Goal: Transaction & Acquisition: Purchase product/service

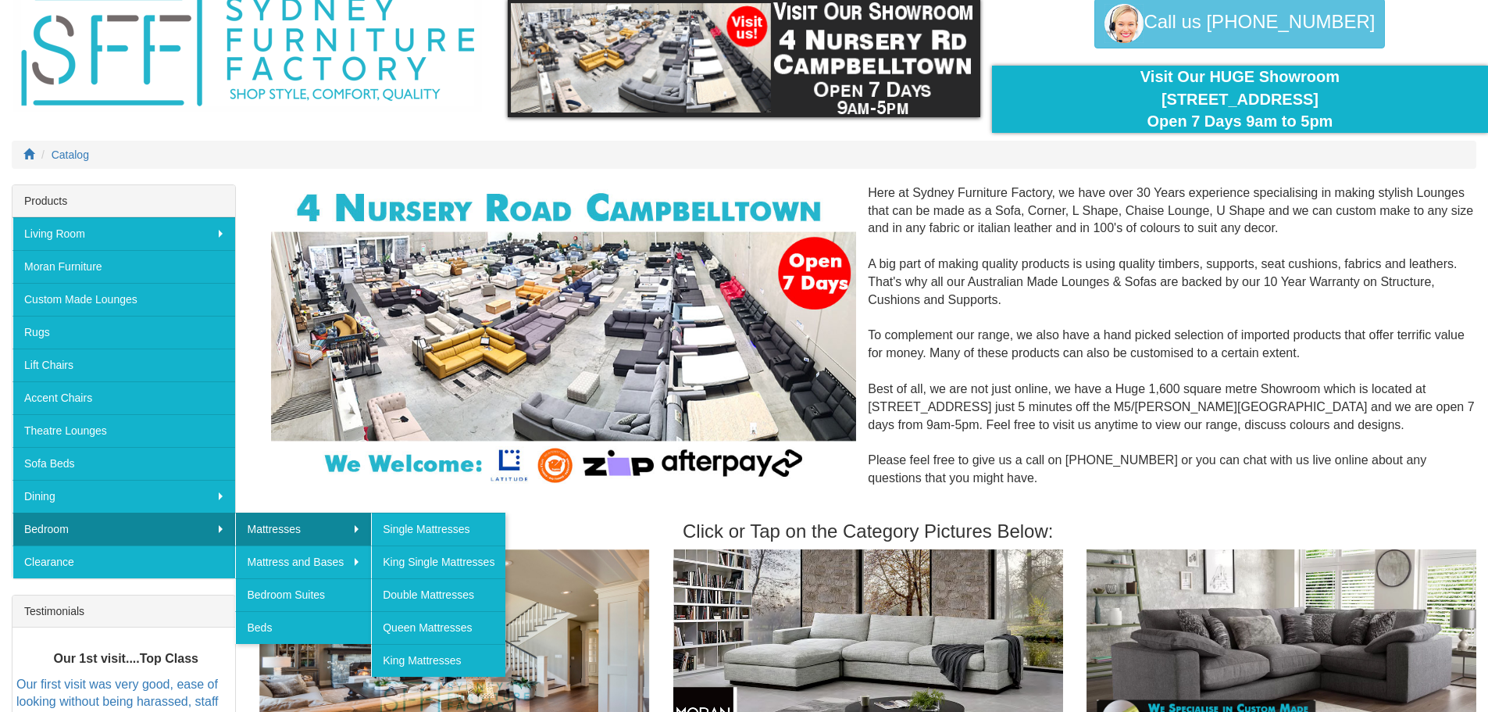
scroll to position [70, 0]
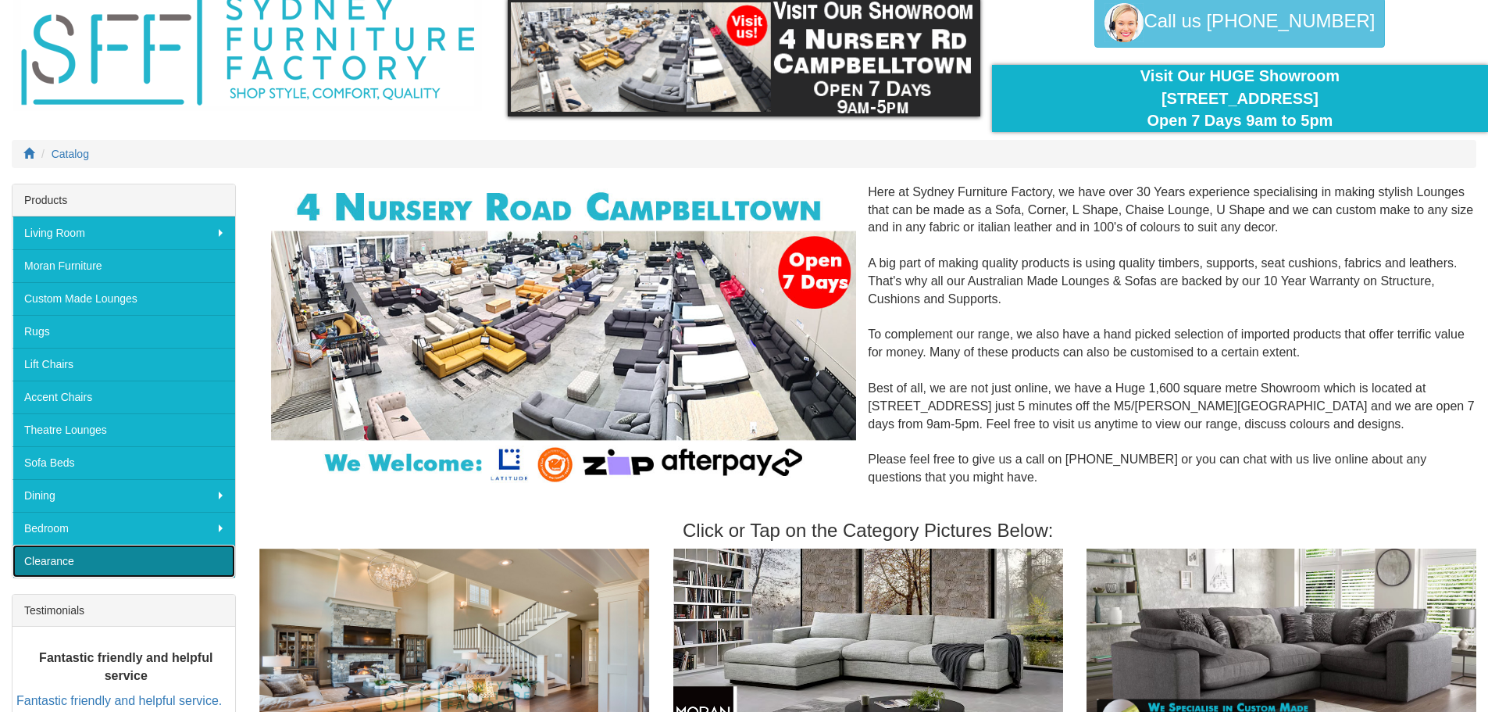
click at [62, 562] on link "Clearance" at bounding box center [123, 560] width 223 height 33
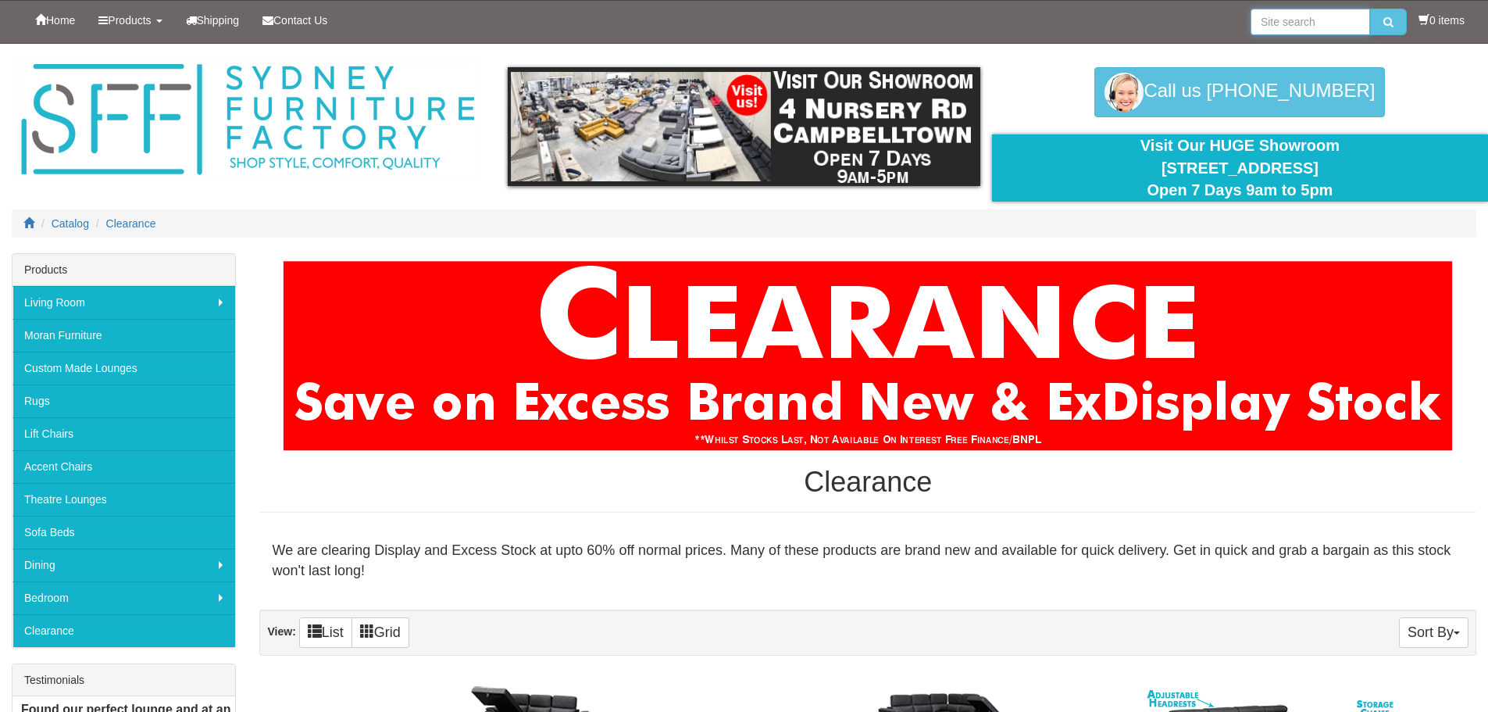
click at [1303, 20] on input "search" at bounding box center [1309, 22] width 119 height 27
type input "pillow"
click at [1370, 9] on button "submit" at bounding box center [1388, 22] width 37 height 27
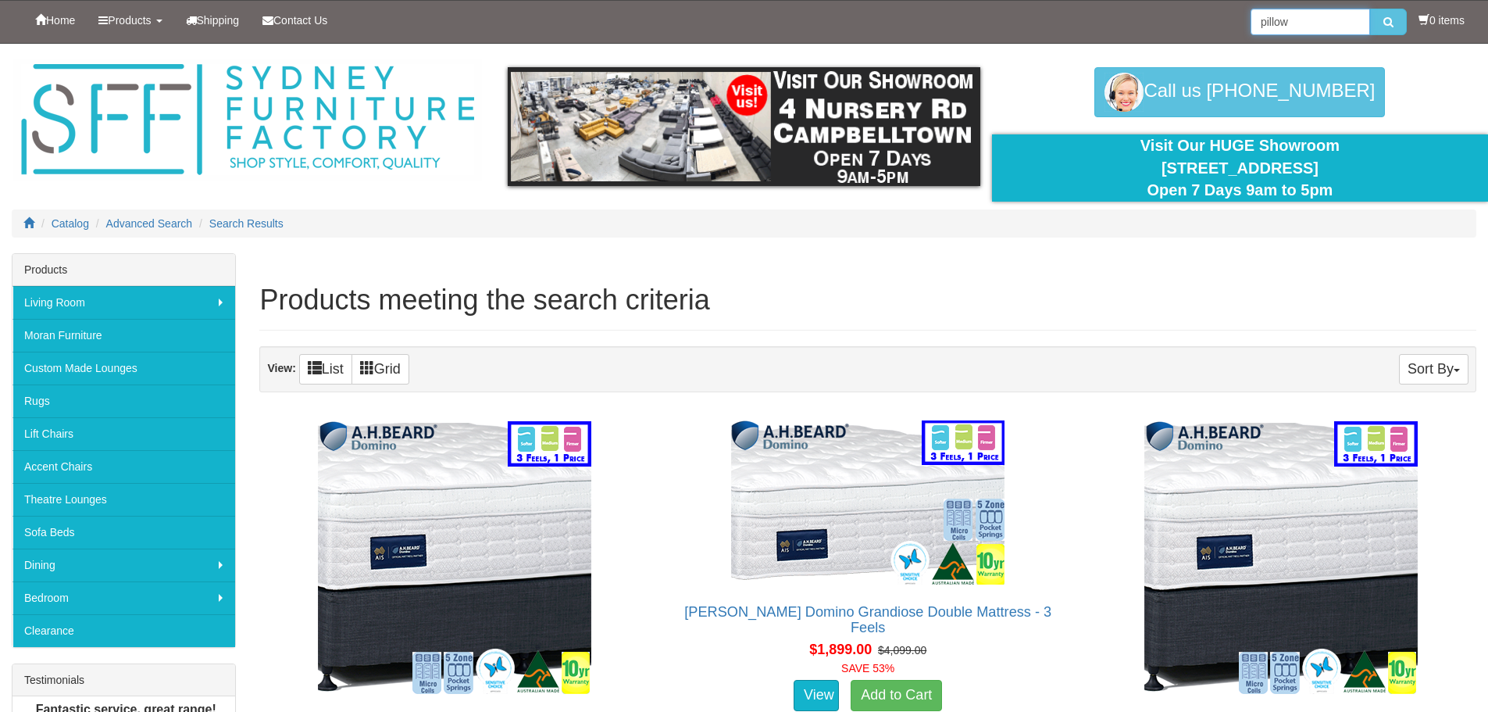
click at [1290, 18] on input "pillow" at bounding box center [1309, 22] width 119 height 27
type input "cushion"
click at [1370, 9] on button "submit" at bounding box center [1388, 22] width 37 height 27
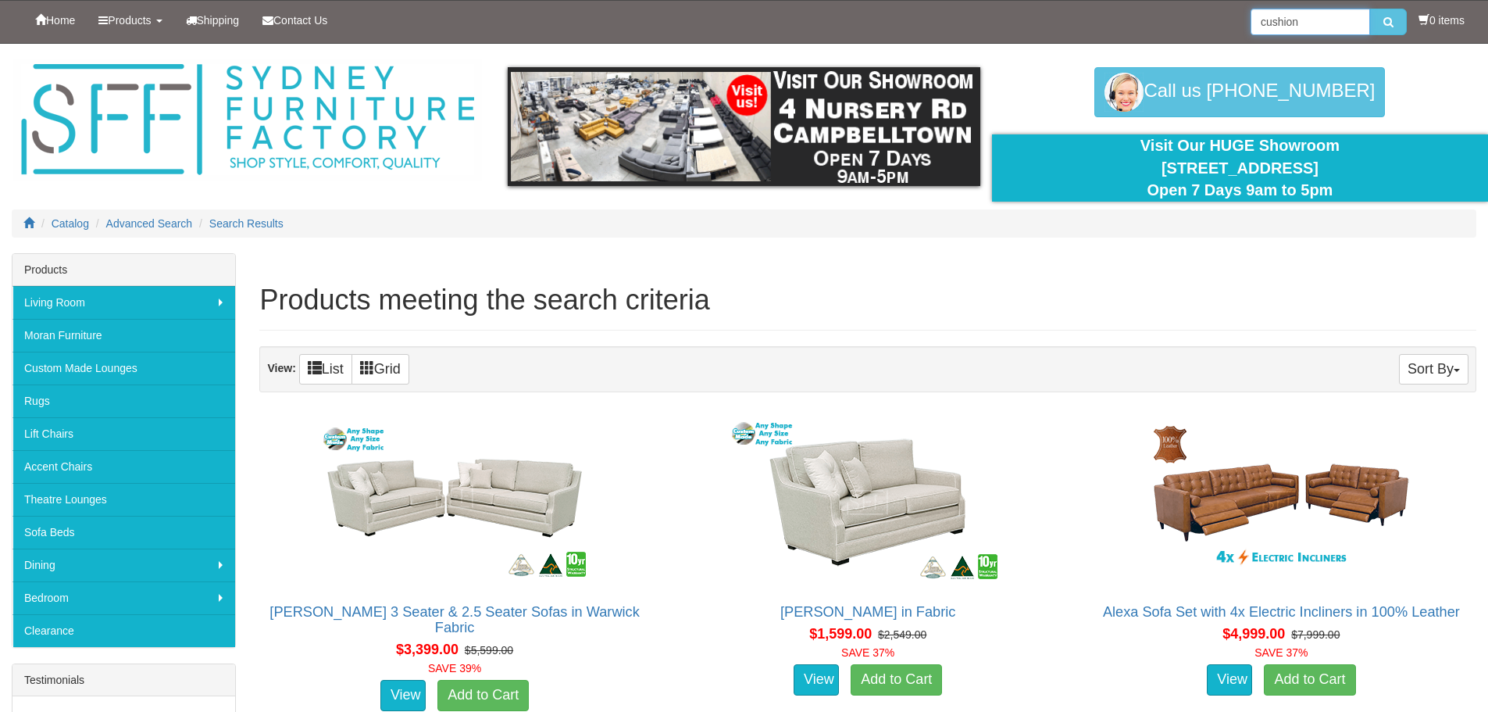
click at [1284, 26] on input "cushion" at bounding box center [1309, 22] width 119 height 27
type input "posture indulge"
click at [1370, 9] on button "submit" at bounding box center [1388, 22] width 37 height 27
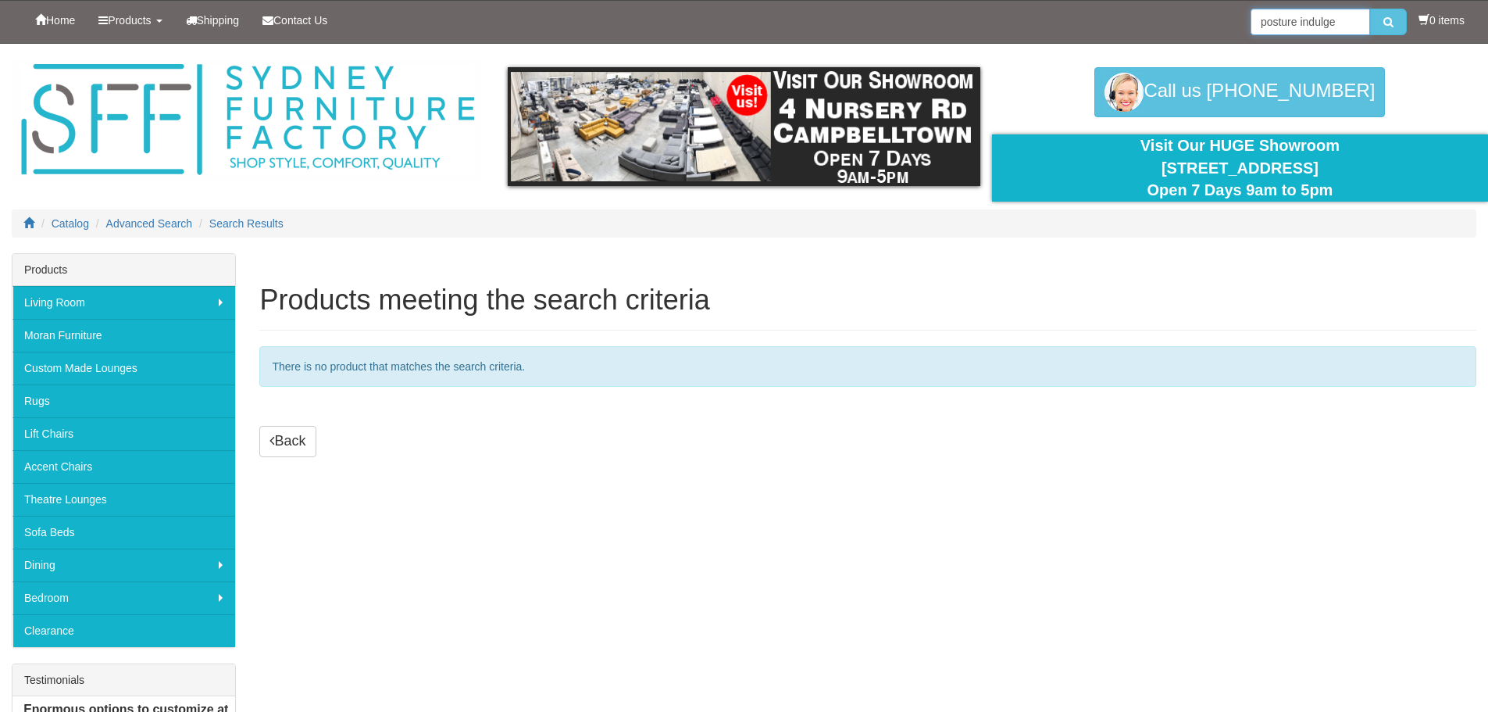
click at [1281, 29] on input "posture indulge" at bounding box center [1309, 22] width 119 height 27
type input "indulge"
click at [1370, 9] on button "submit" at bounding box center [1388, 22] width 37 height 27
click at [1383, 25] on icon "submit" at bounding box center [1388, 21] width 10 height 11
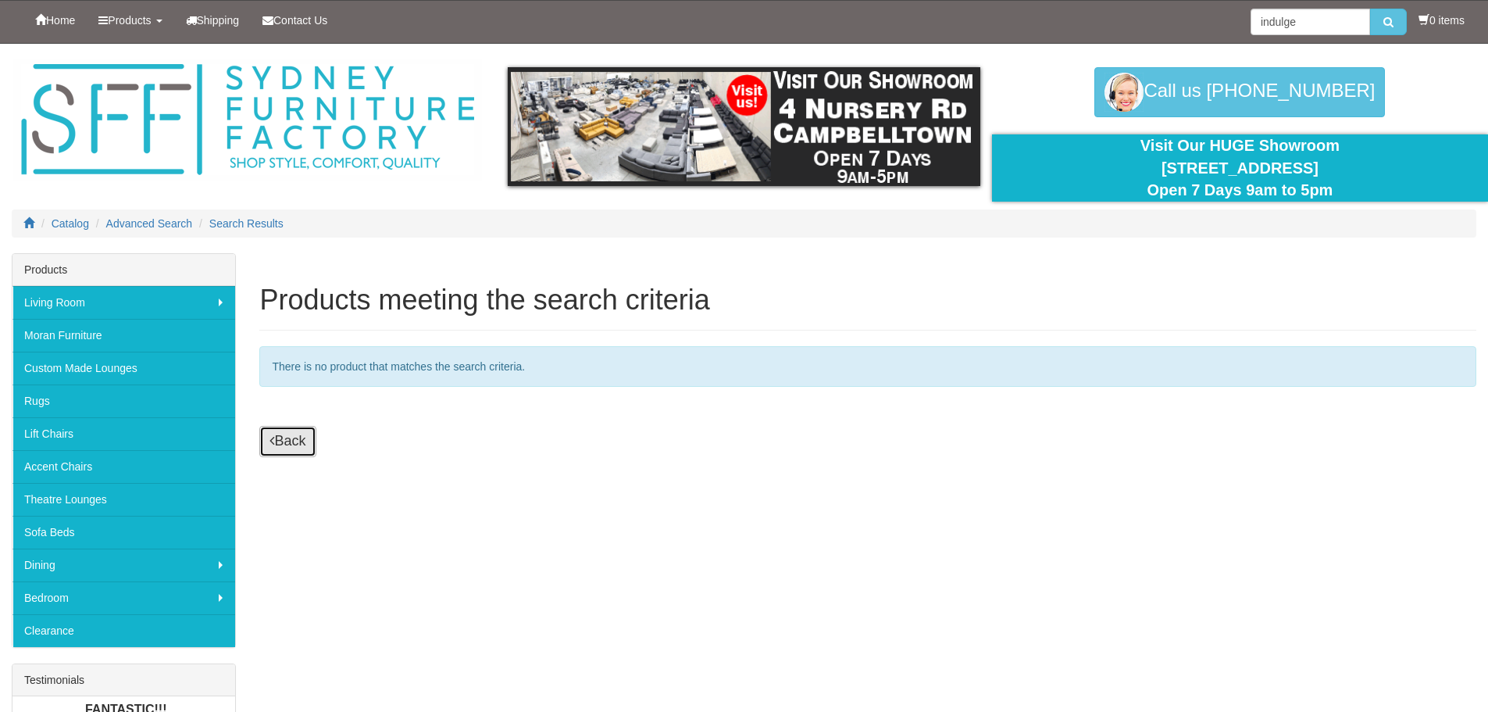
click at [281, 441] on link "Back" at bounding box center [287, 441] width 56 height 31
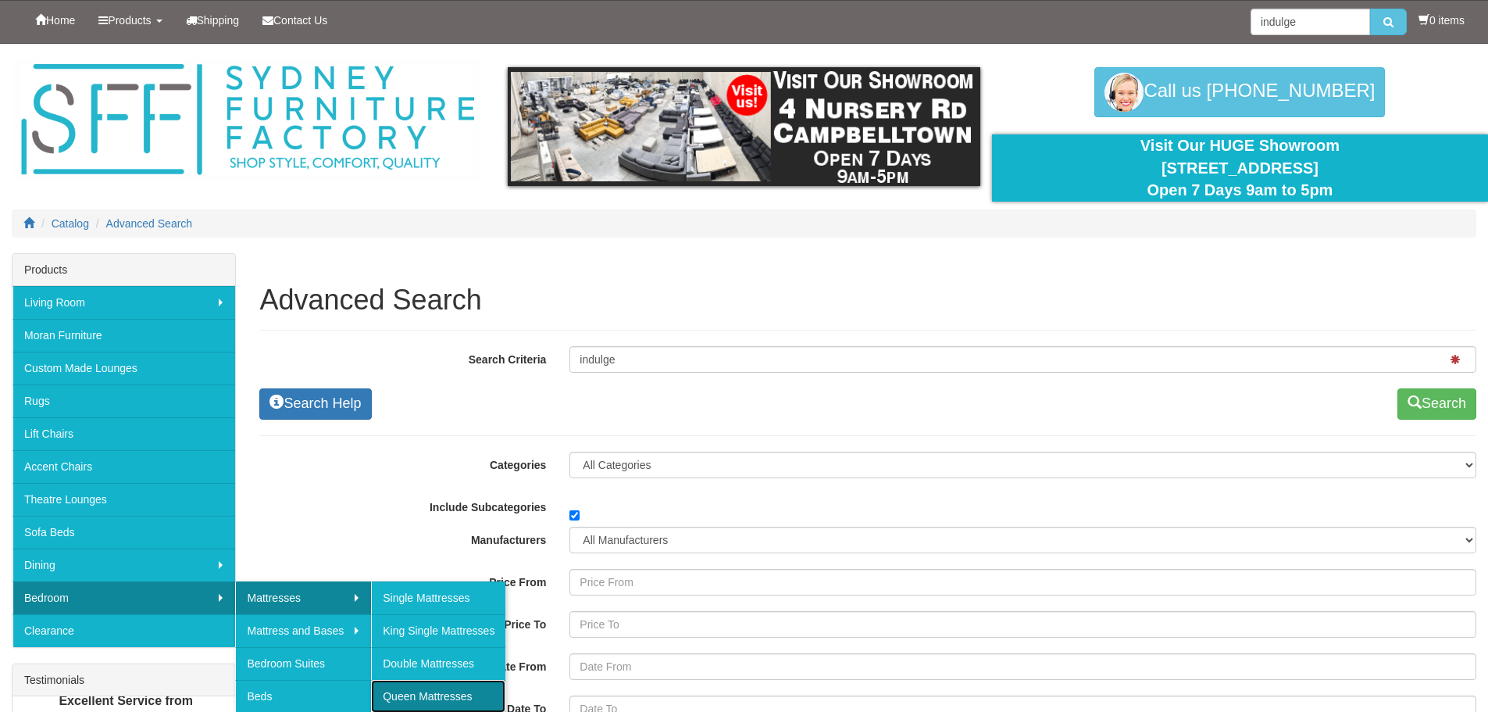
click at [416, 697] on link "Queen Mattresses" at bounding box center [438, 696] width 134 height 33
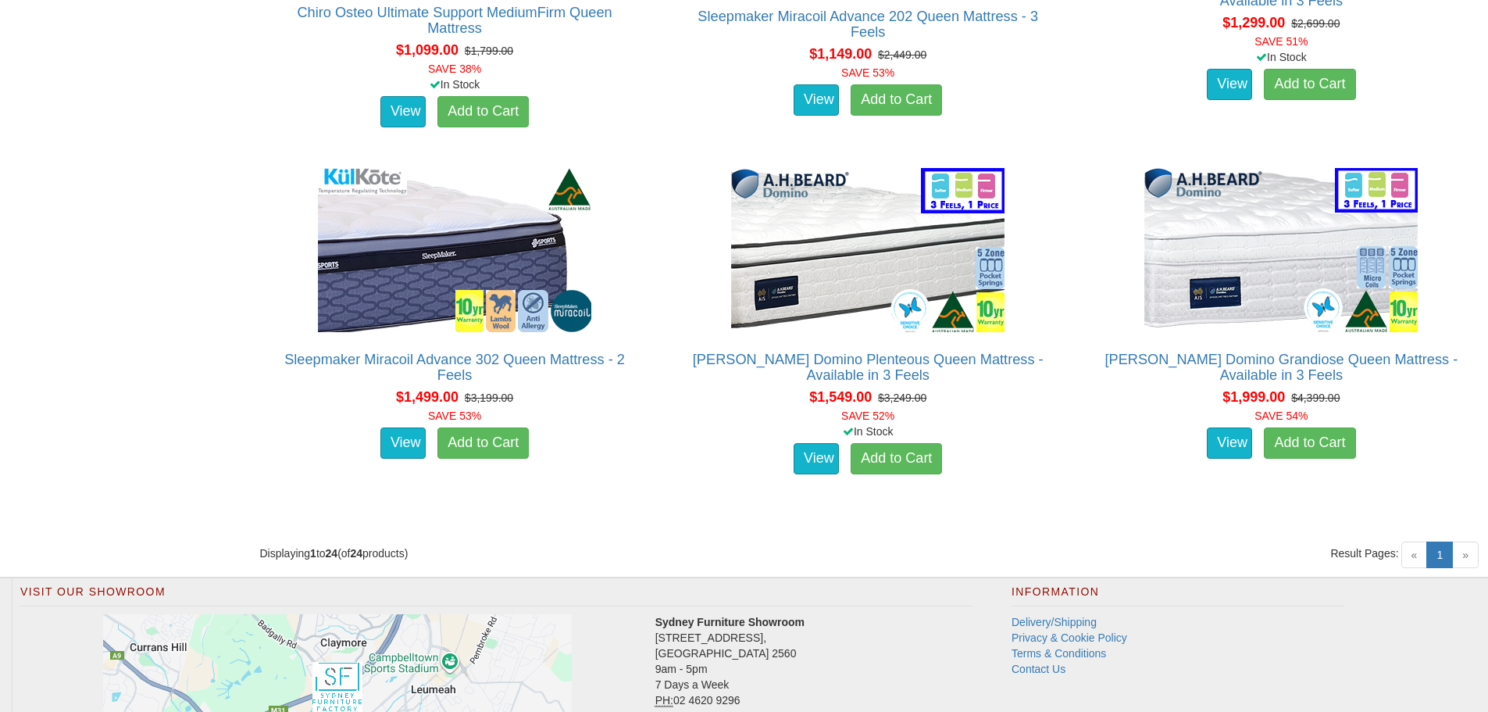
scroll to position [3656, 0]
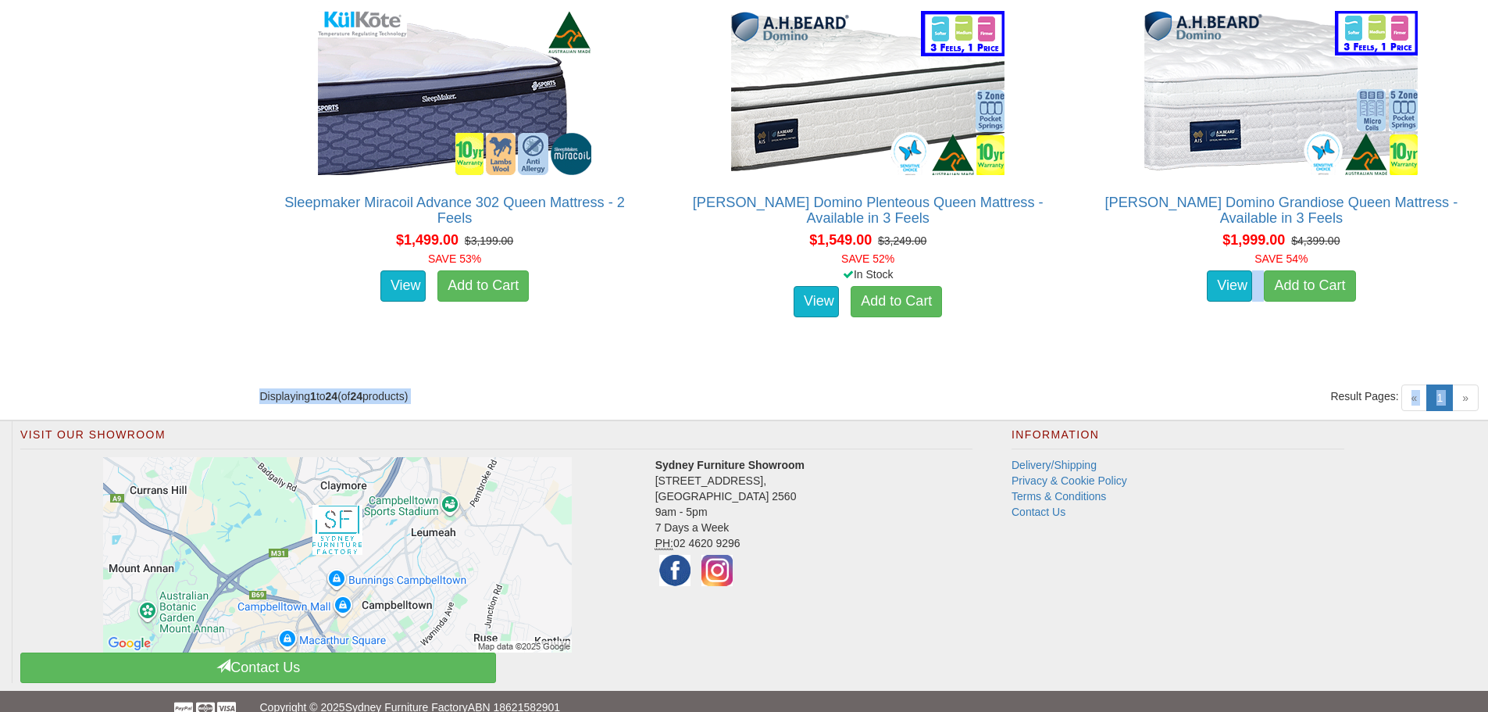
drag, startPoint x: 1464, startPoint y: 383, endPoint x: 1067, endPoint y: 240, distance: 422.5
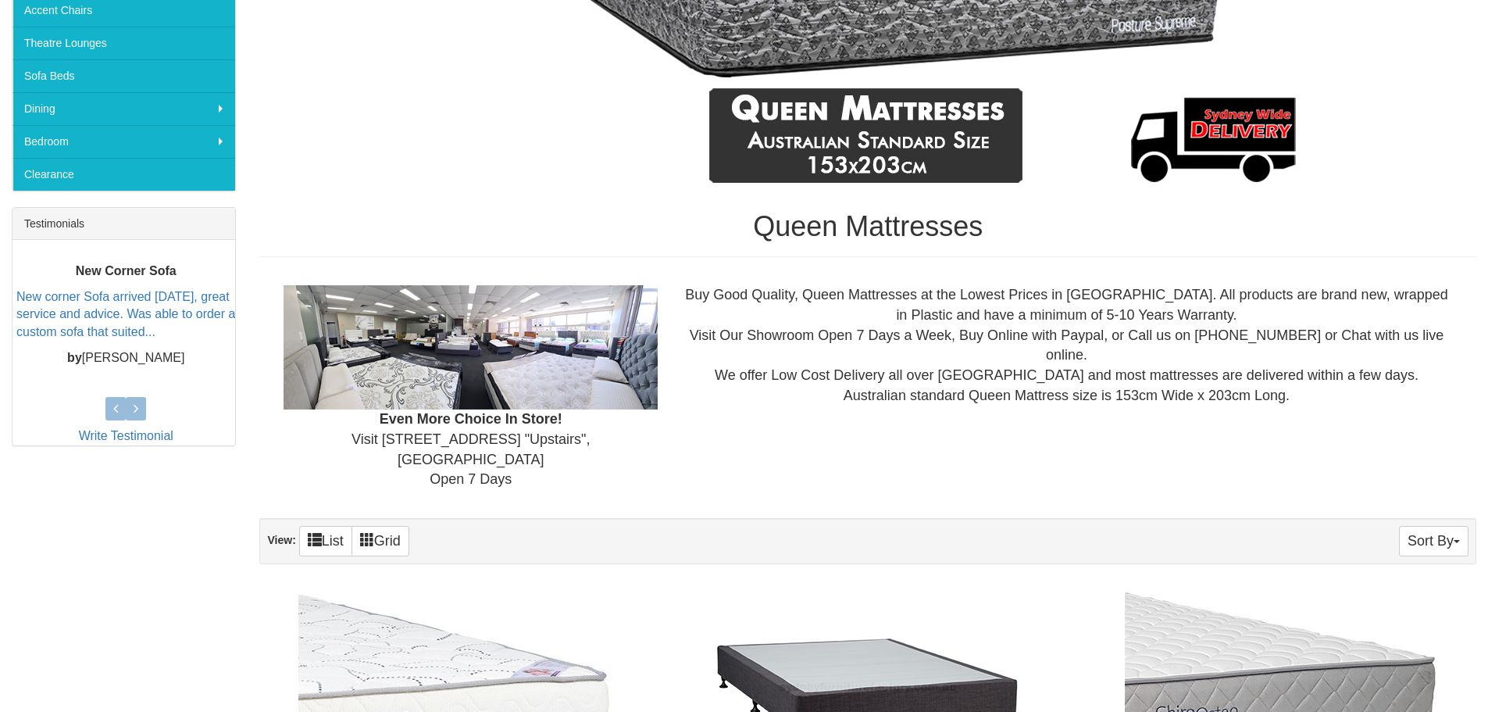
scroll to position [590, 0]
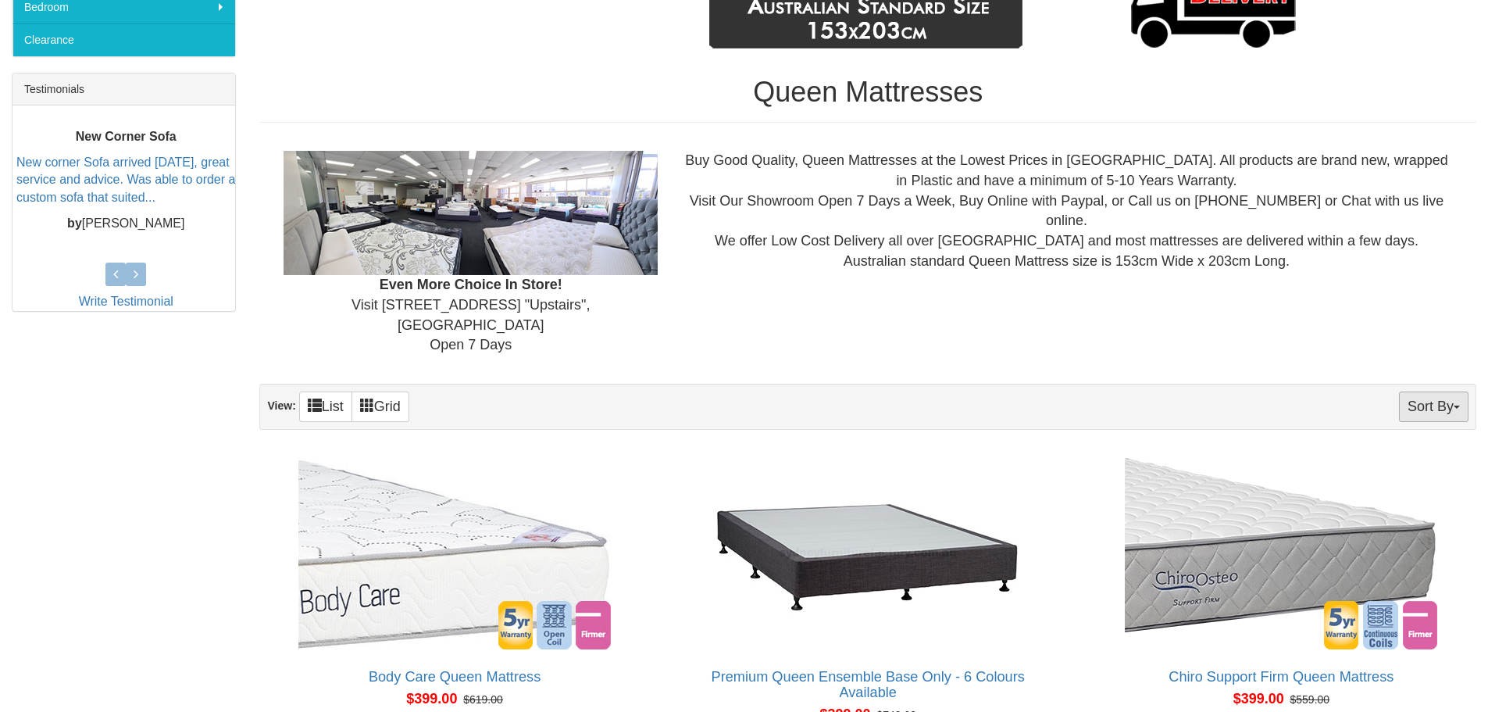
click at [1442, 391] on button "Sort By" at bounding box center [1434, 406] width 70 height 30
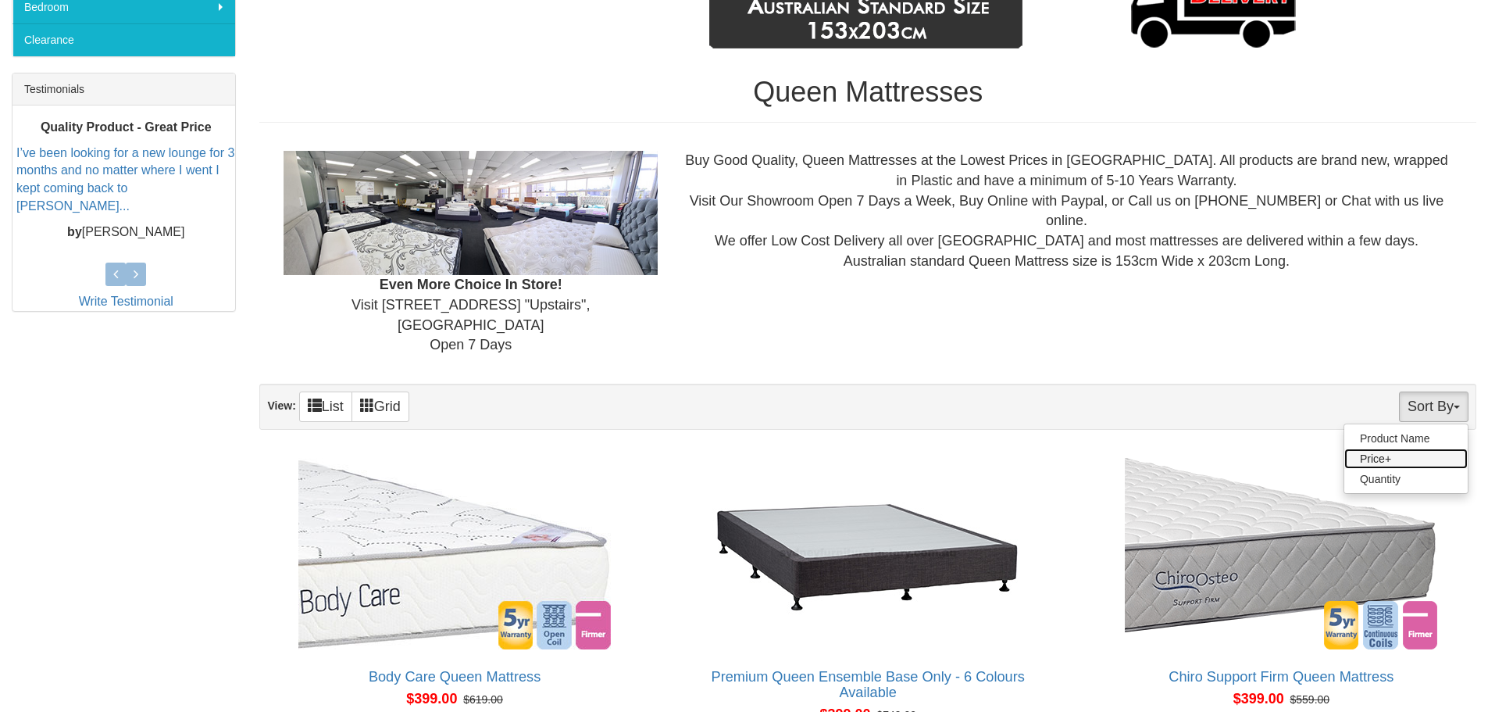
click at [1379, 448] on link "Price+" at bounding box center [1405, 458] width 123 height 20
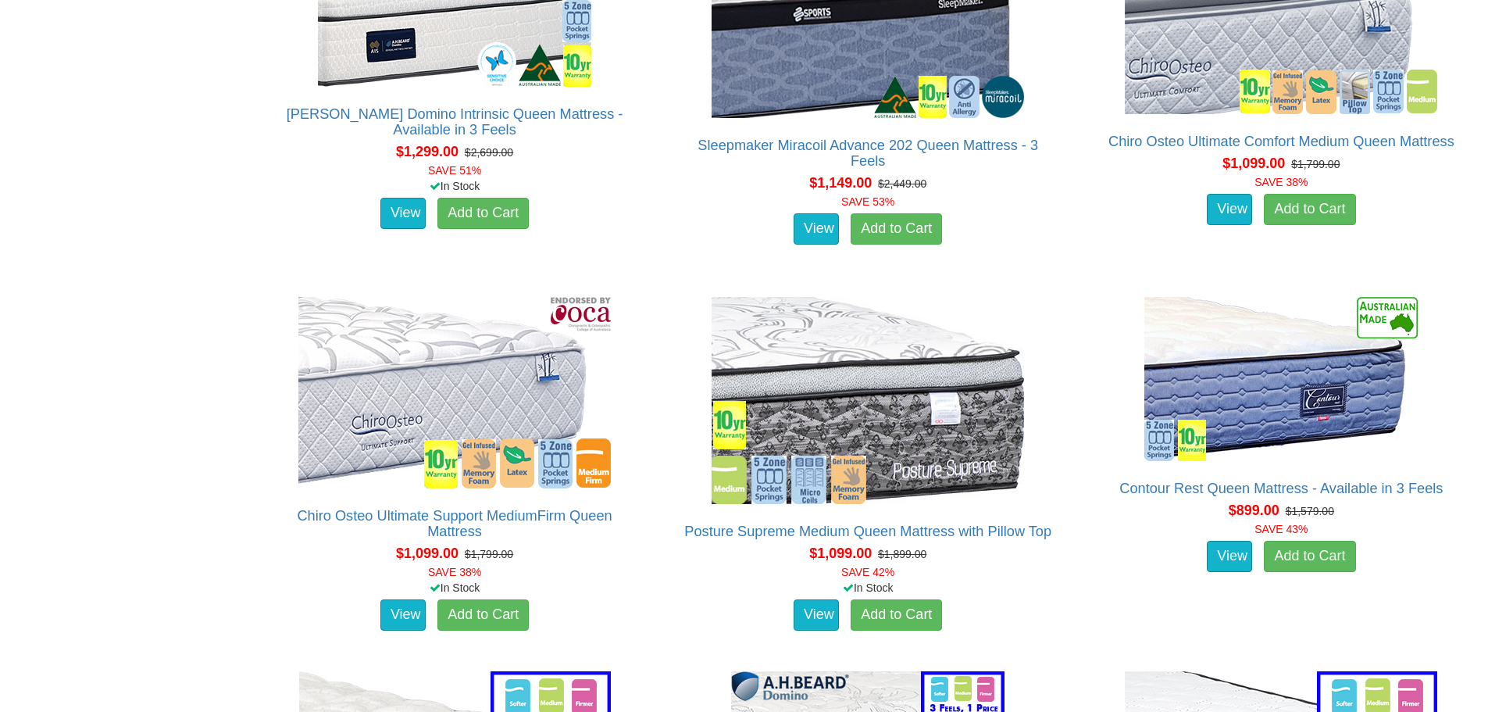
scroll to position [1536, 0]
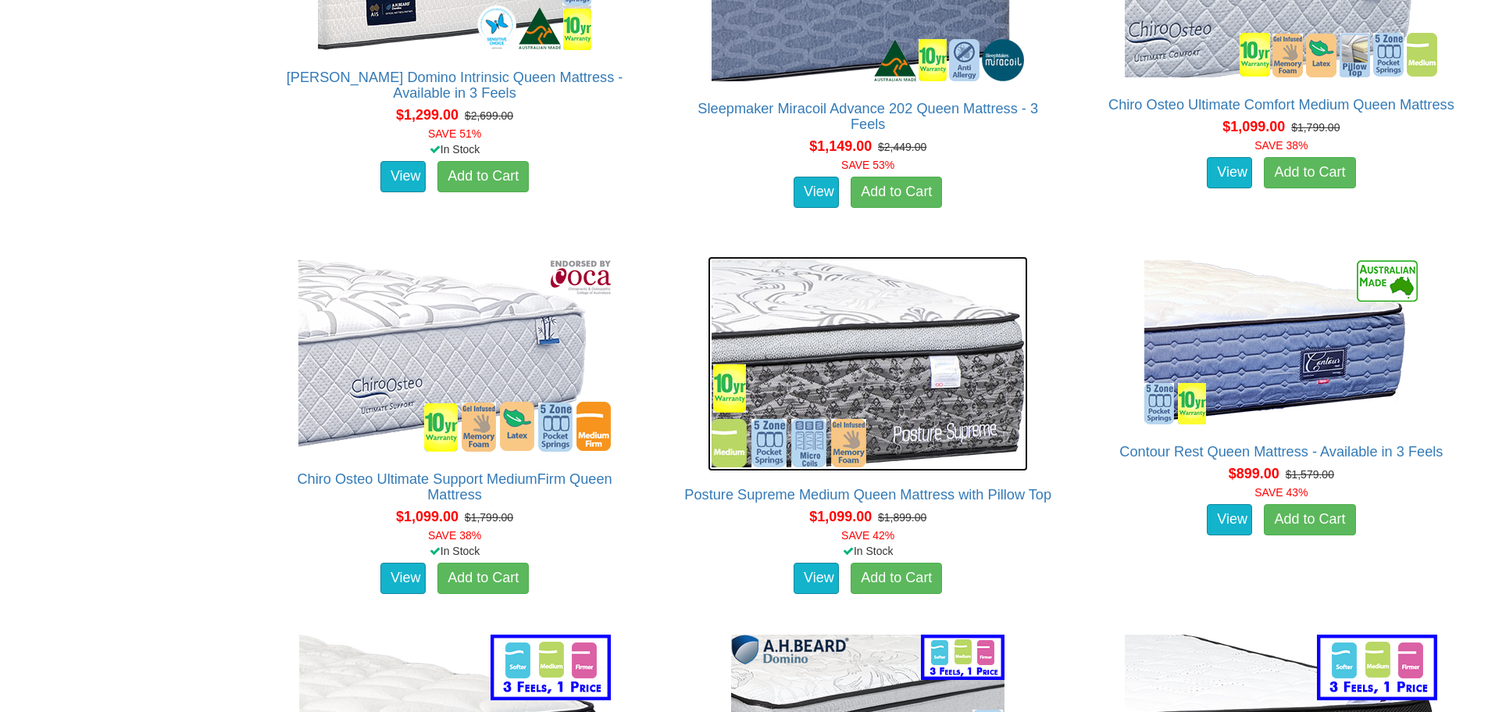
click at [815, 375] on img at bounding box center [868, 363] width 320 height 215
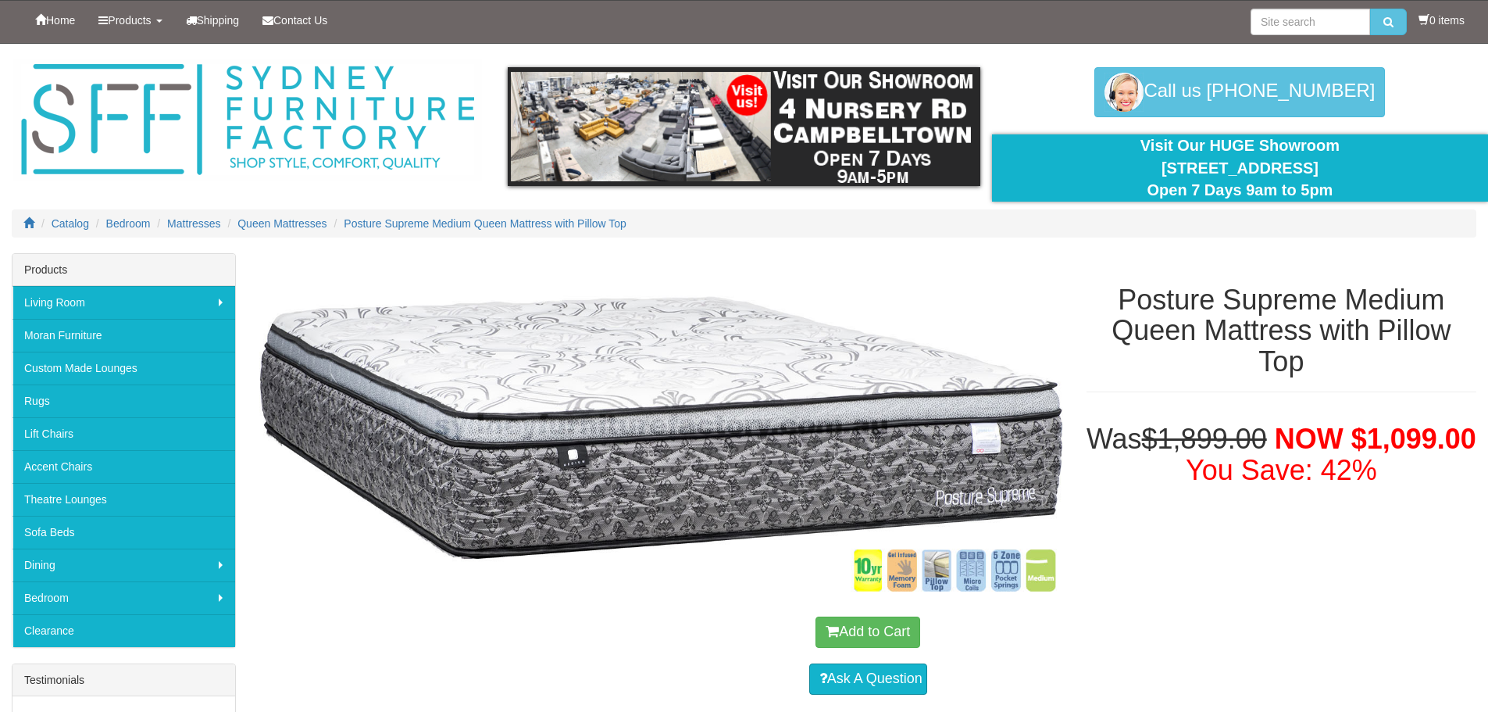
scroll to position [31, 0]
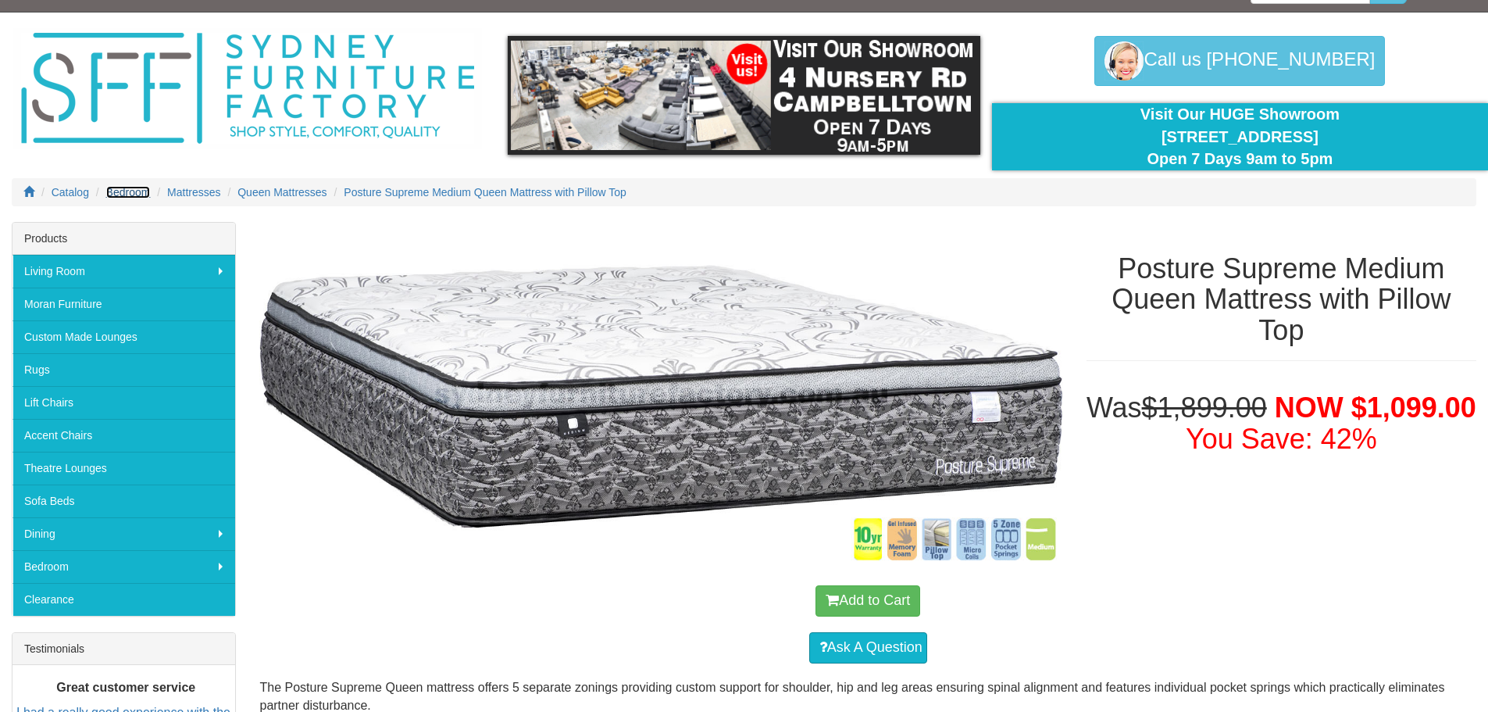
click at [138, 193] on span "Bedroom" at bounding box center [128, 192] width 45 height 12
